Goal: Information Seeking & Learning: Learn about a topic

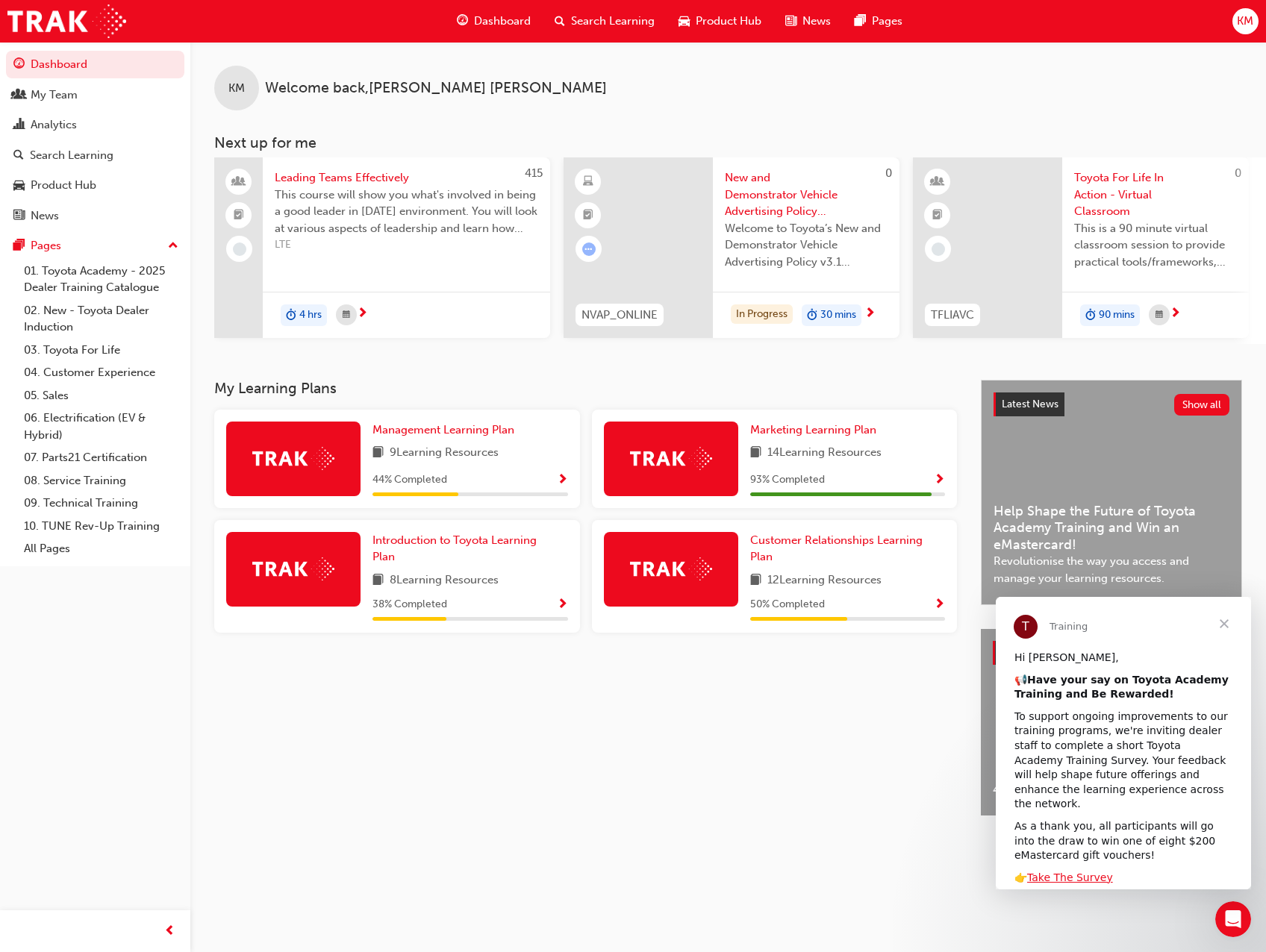
click at [610, 23] on span "Search Learning" at bounding box center [612, 21] width 83 height 17
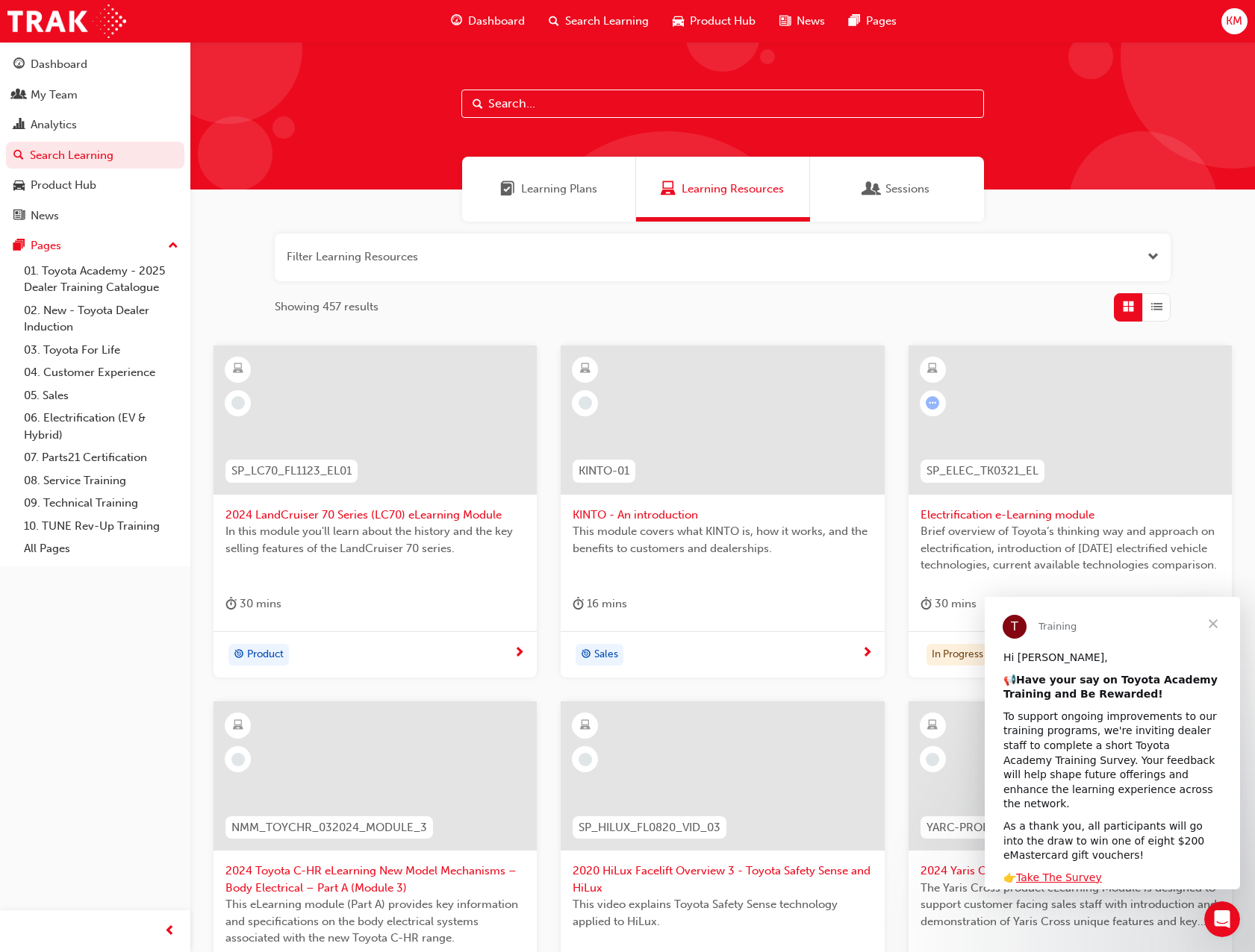
click at [776, 111] on input "text" at bounding box center [723, 103] width 523 height 28
type input "marketing"
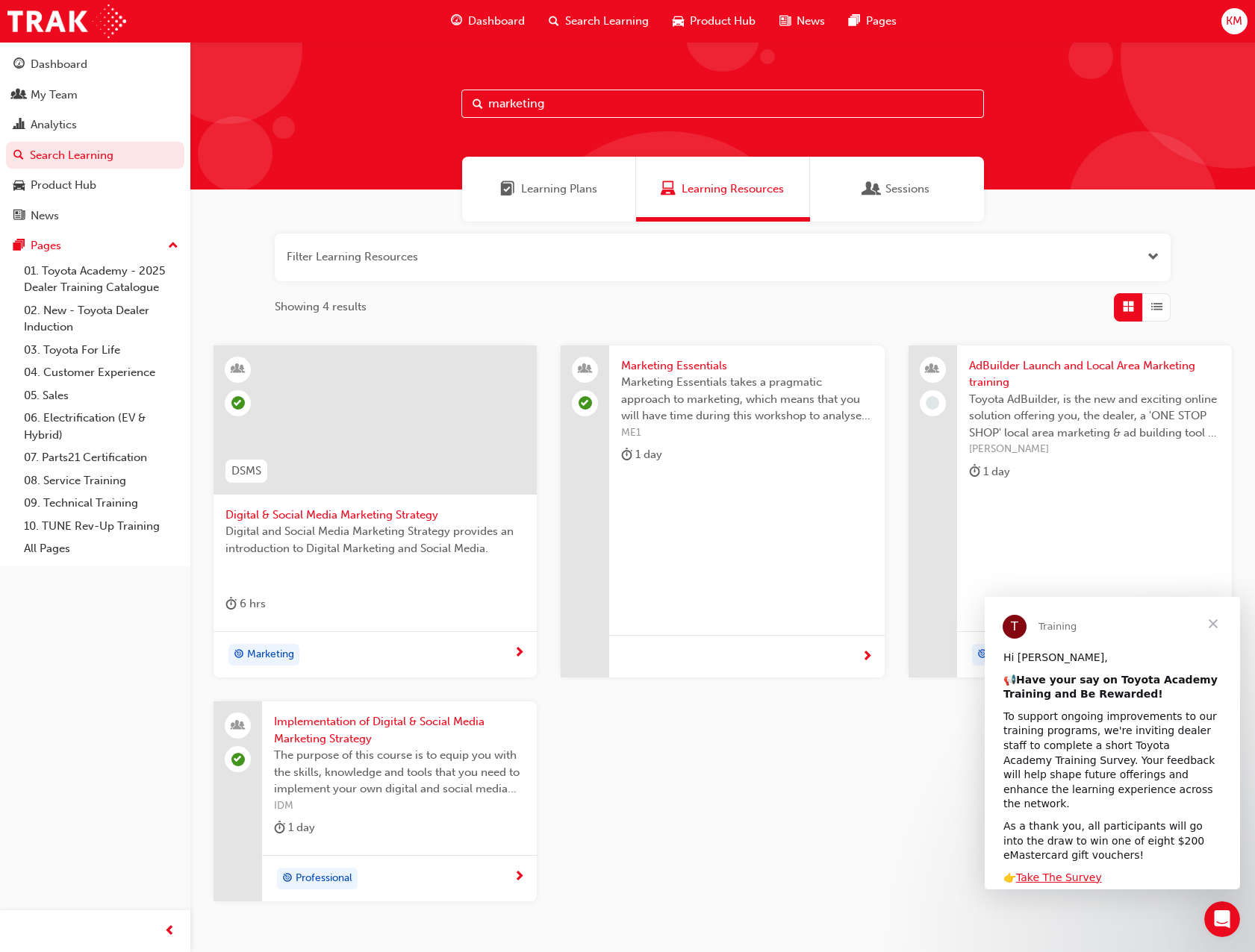
click at [1217, 622] on span "Close" at bounding box center [1213, 623] width 54 height 54
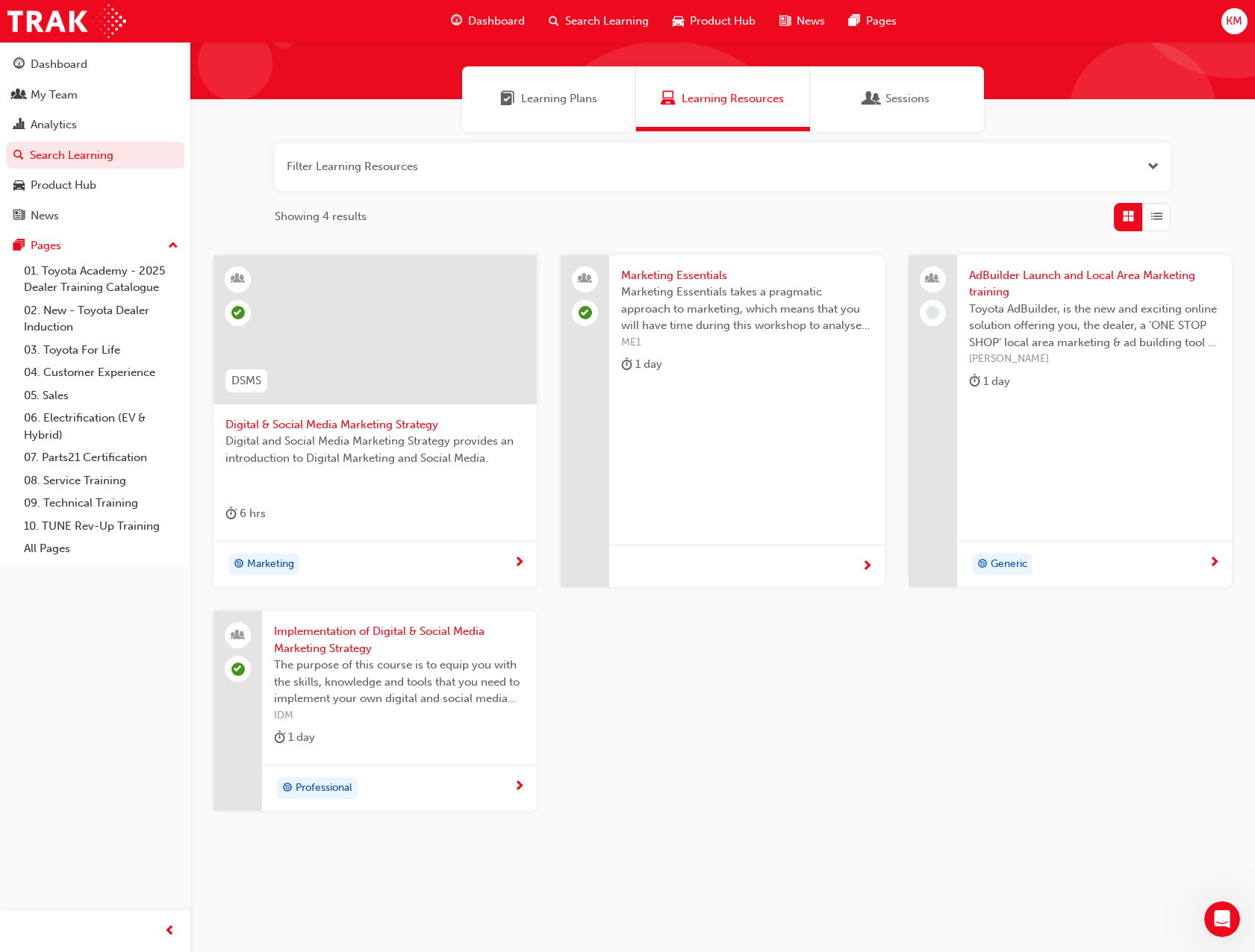
scroll to position [94, 0]
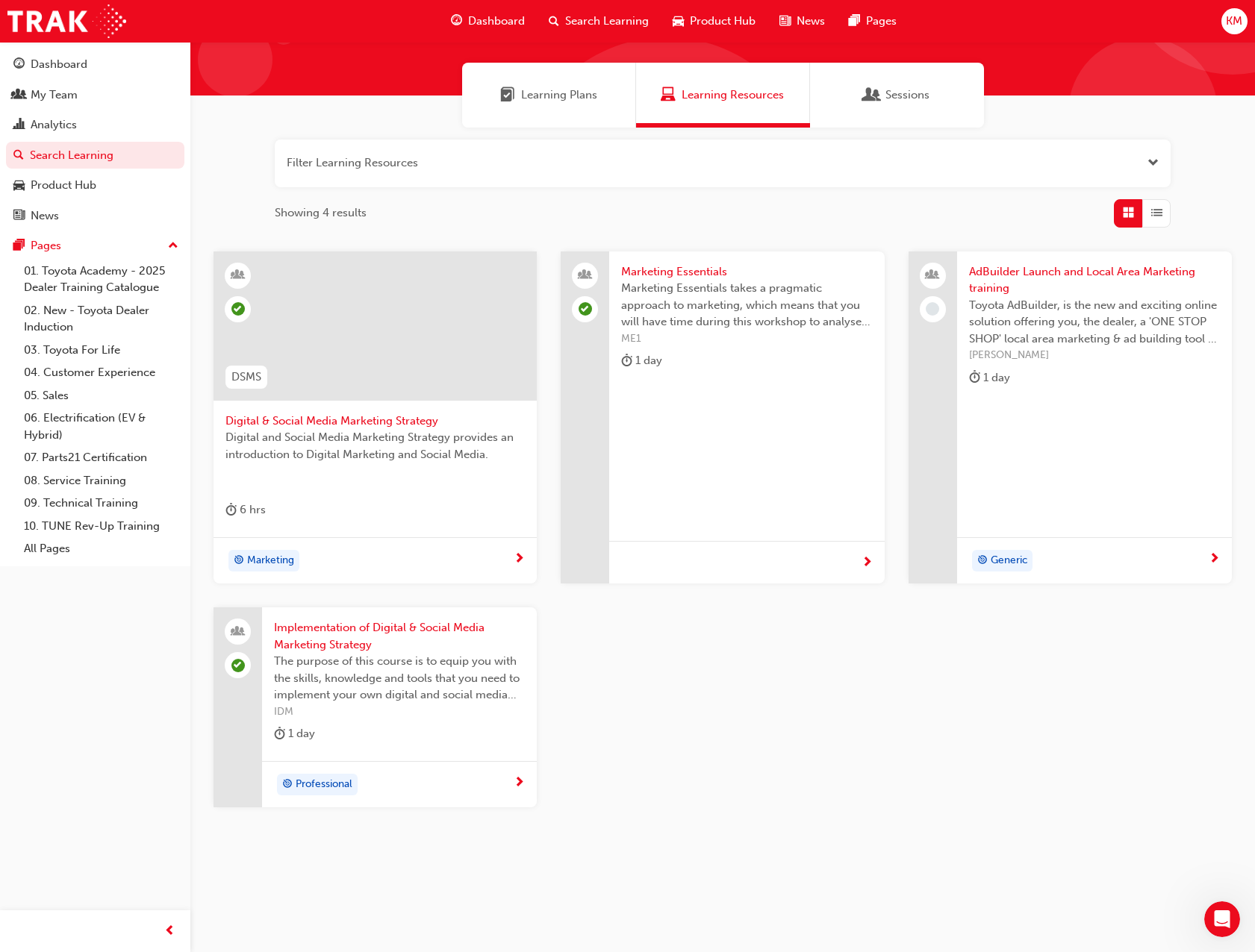
click at [734, 425] on div "Marketing Essentials Marketing Essentials takes a pragmatic approach to marketi…" at bounding box center [746, 418] width 275 height 333
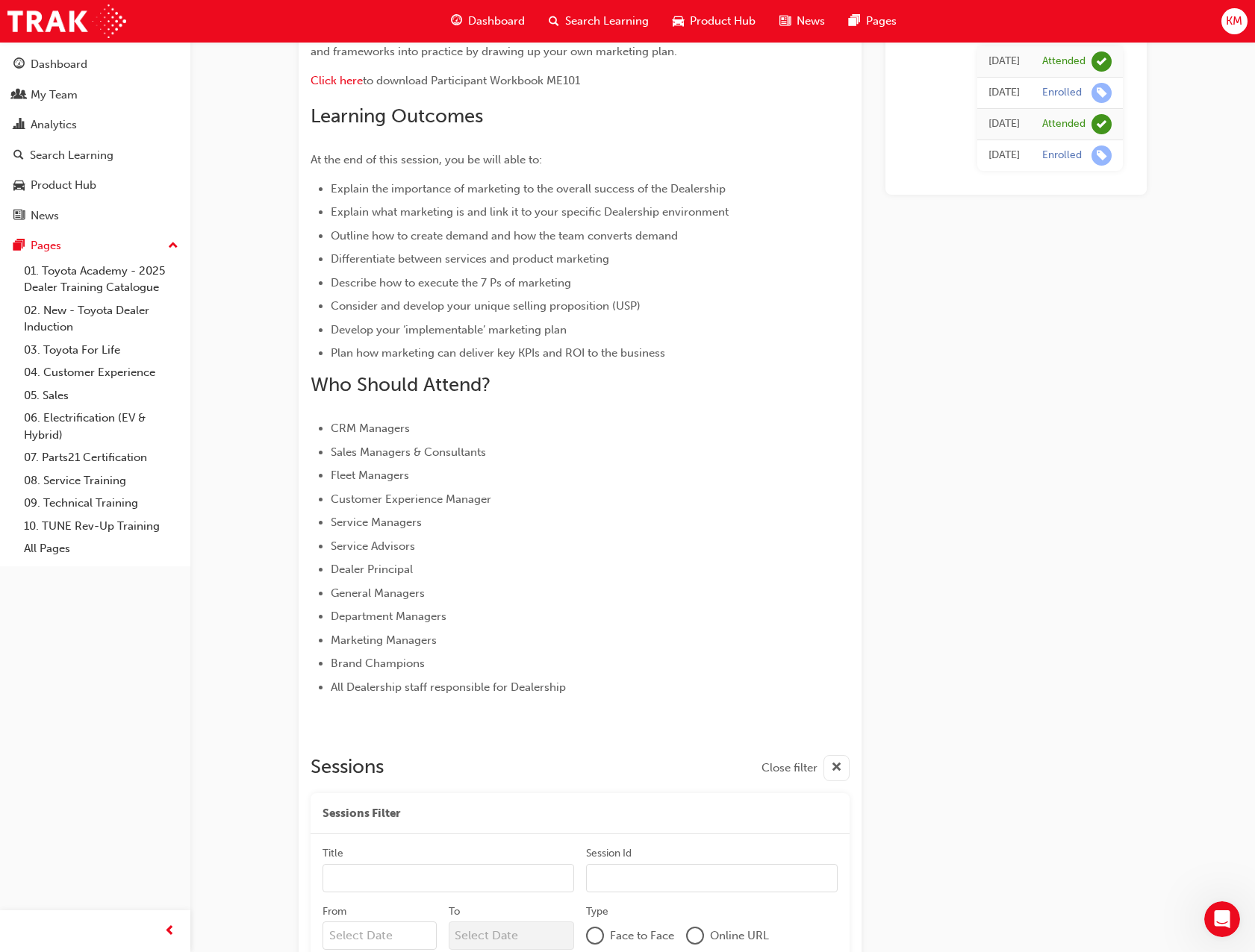
scroll to position [530, 0]
